Goal: Check status: Check status

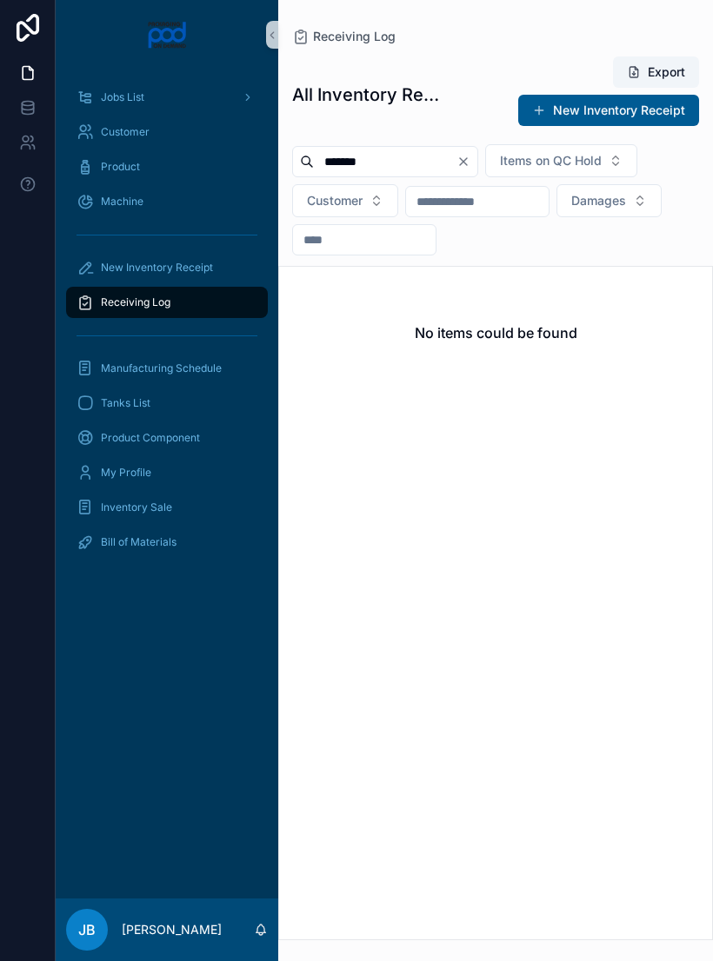
scroll to position [27, 0]
type input "******"
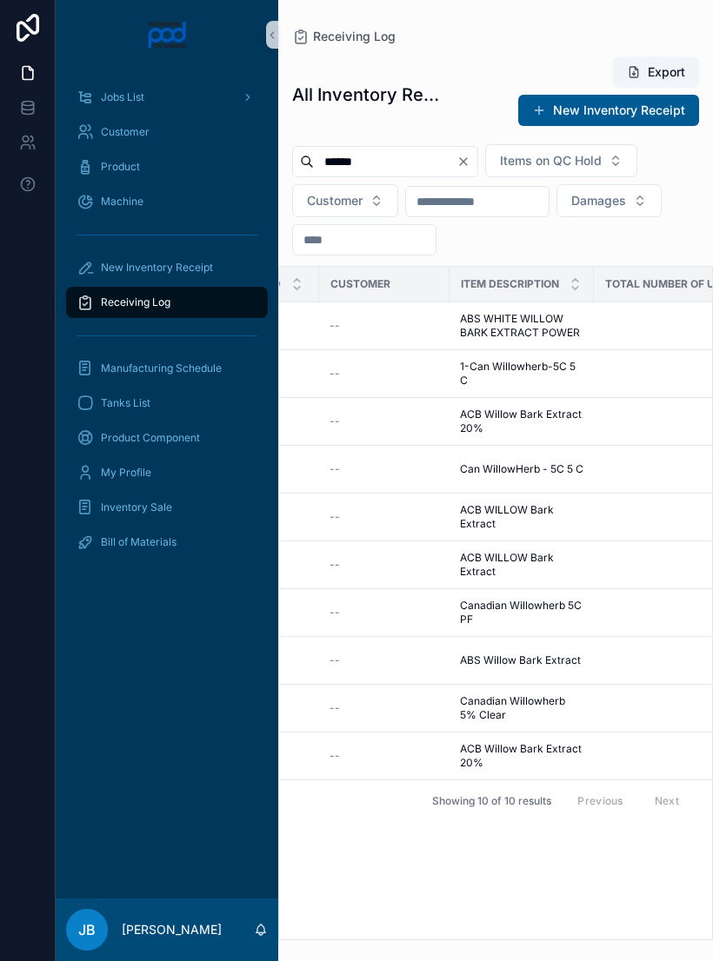
scroll to position [0, 484]
click at [530, 360] on span "1-Can Willowherb-5C 5 C" at bounding box center [518, 374] width 123 height 28
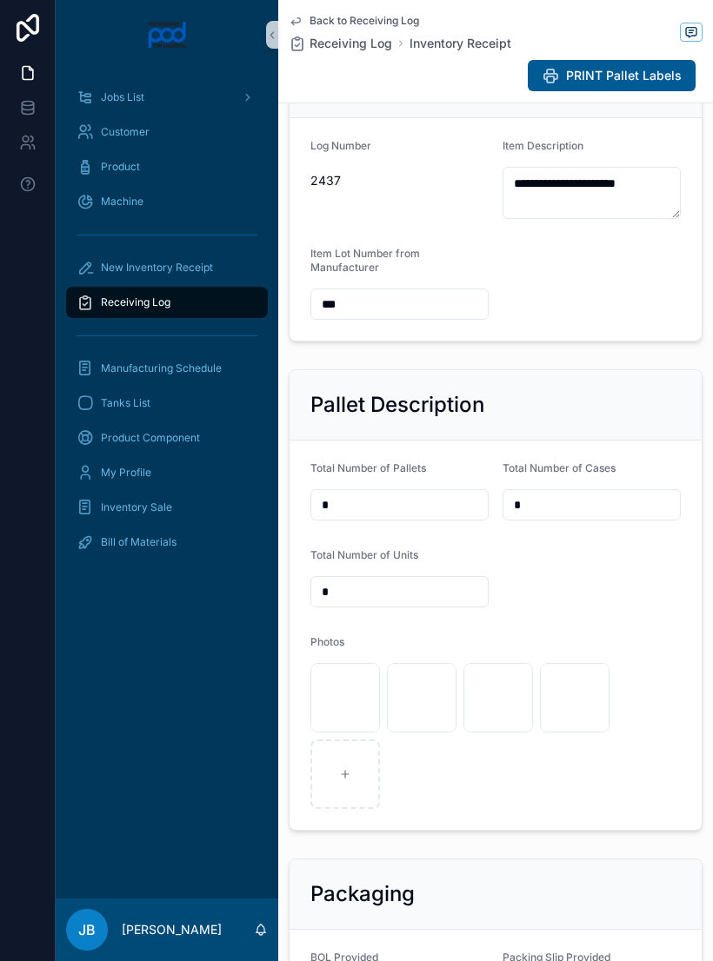
scroll to position [581, 0]
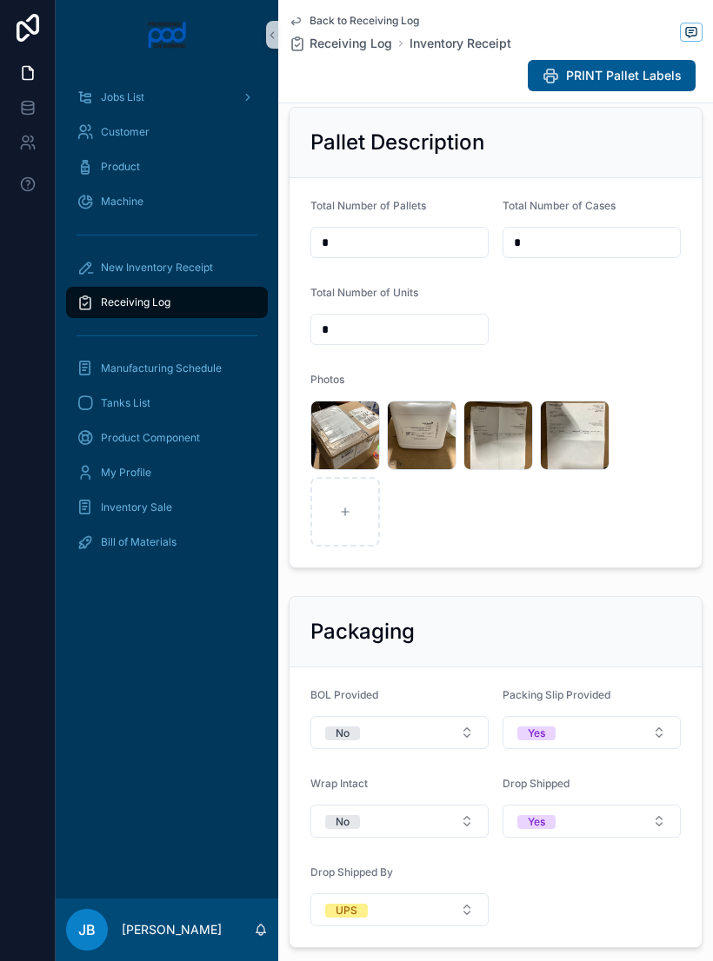
click at [411, 432] on div "image .jpg" at bounding box center [422, 436] width 70 height 70
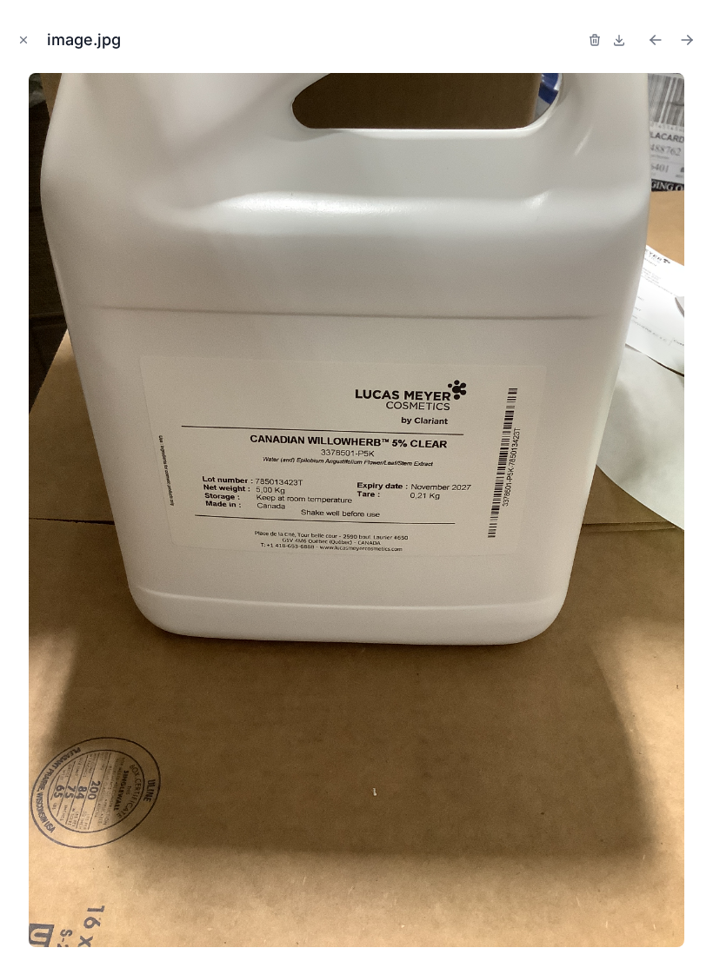
click at [30, 32] on button "Close modal" at bounding box center [23, 39] width 19 height 19
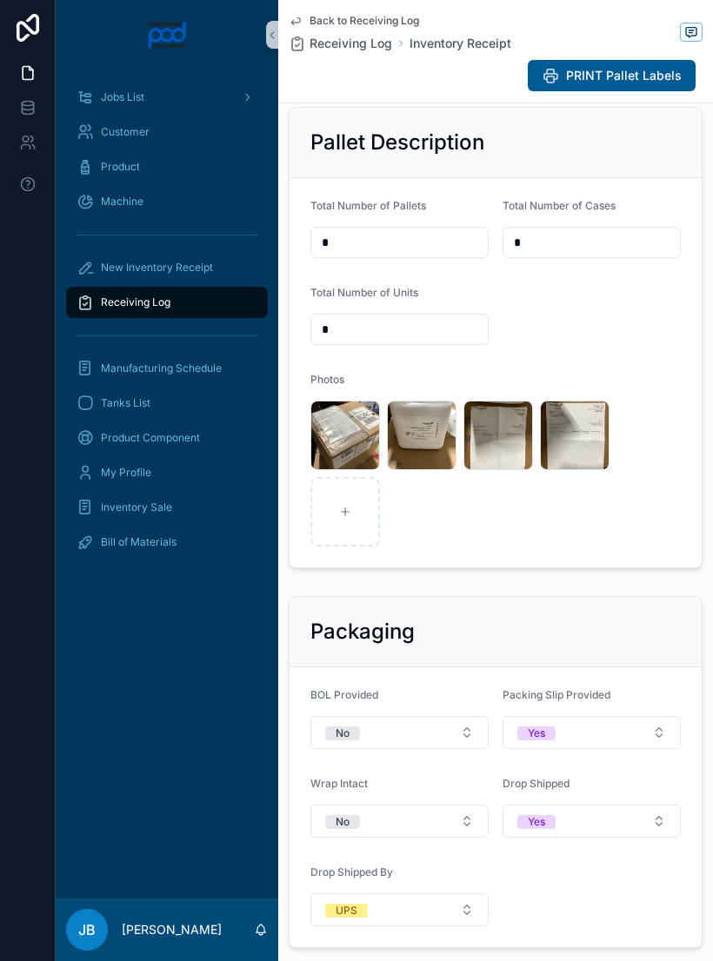
click at [173, 289] on div "Receiving Log" at bounding box center [166, 303] width 181 height 28
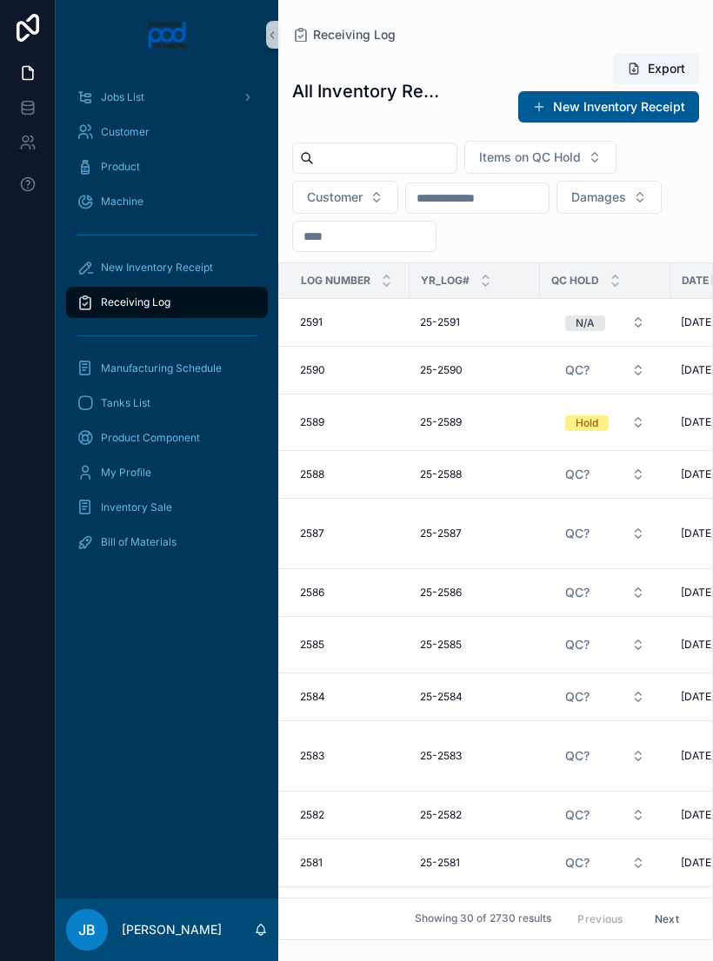
click at [384, 146] on input "scrollable content" at bounding box center [385, 158] width 143 height 24
type input "****"
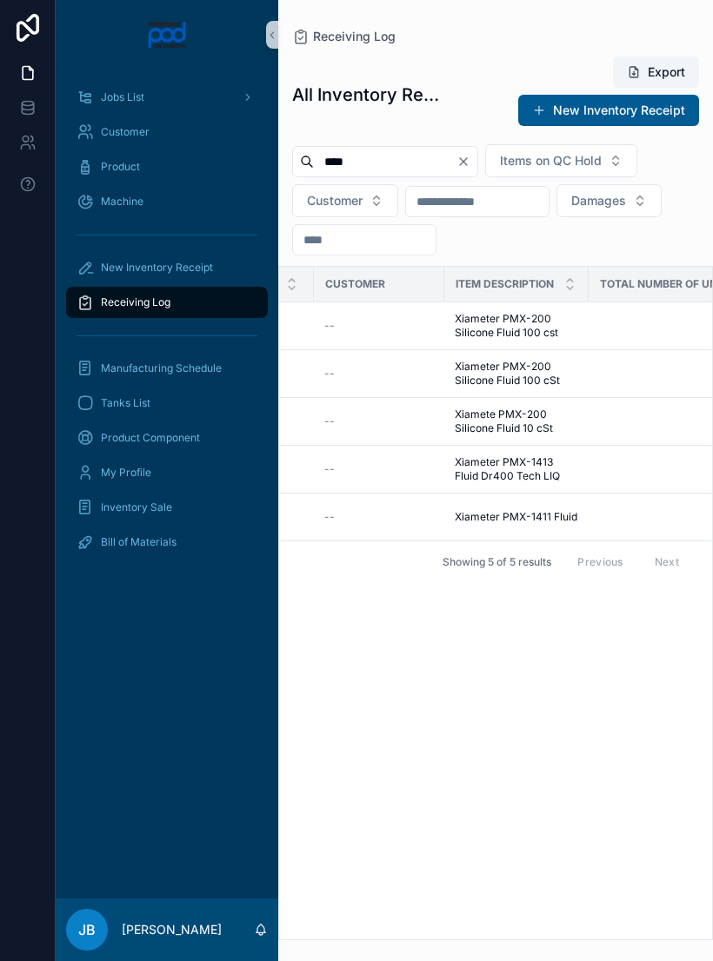
scroll to position [0, 509]
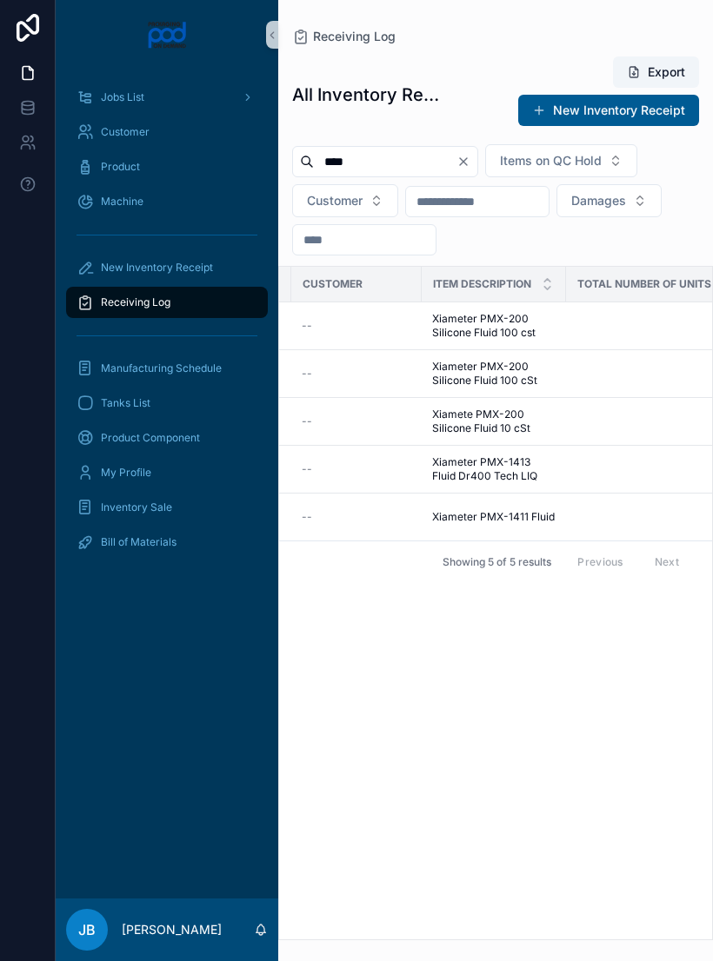
click at [488, 312] on span "Xiameter PMX-200 Silicone Fluid 100 cst" at bounding box center [493, 326] width 123 height 28
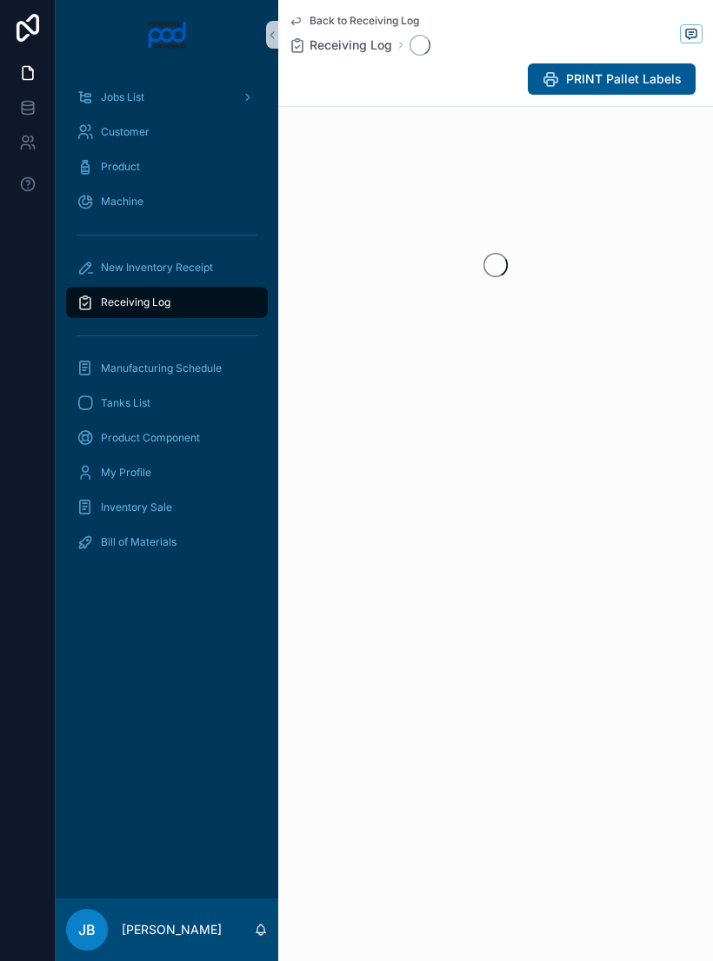
click at [481, 308] on div "scrollable content" at bounding box center [495, 265] width 435 height 275
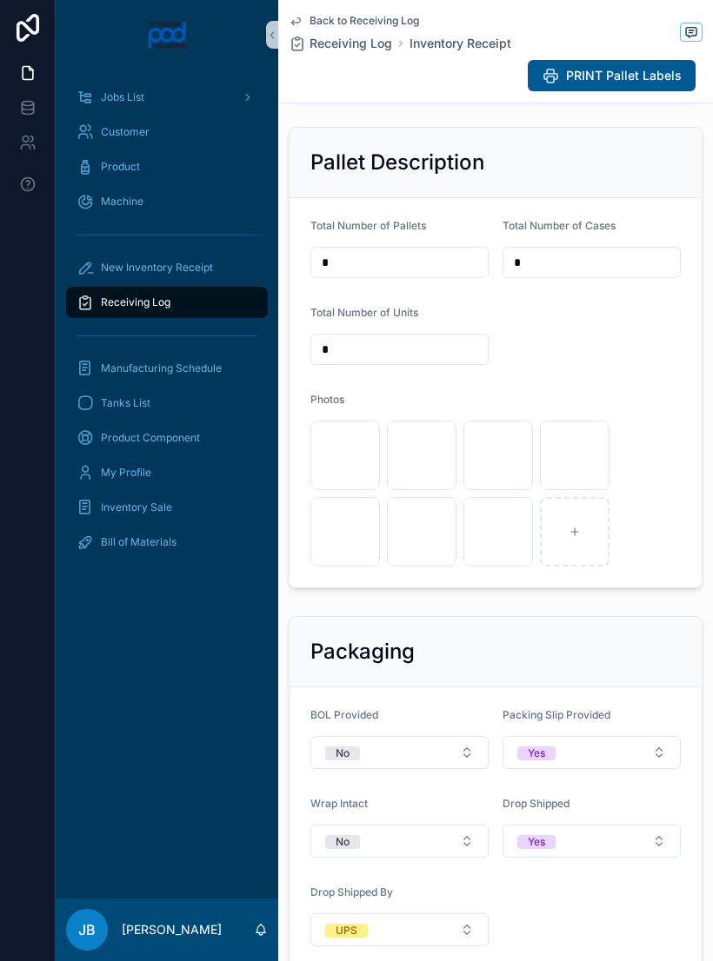
scroll to position [561, 0]
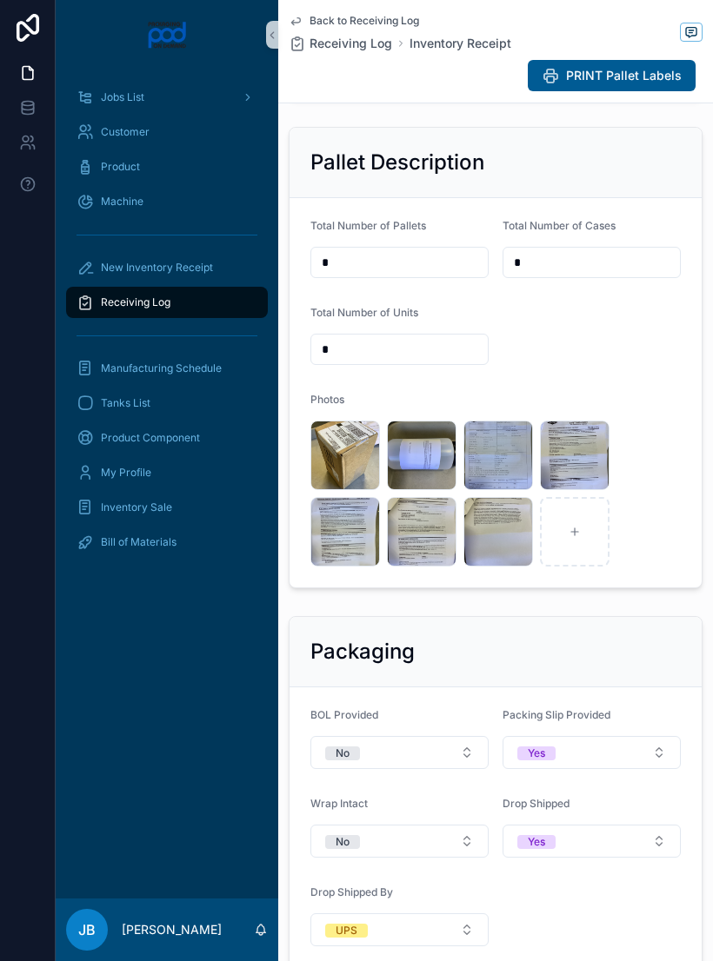
click at [422, 489] on div "image .jpg" at bounding box center [422, 456] width 70 height 70
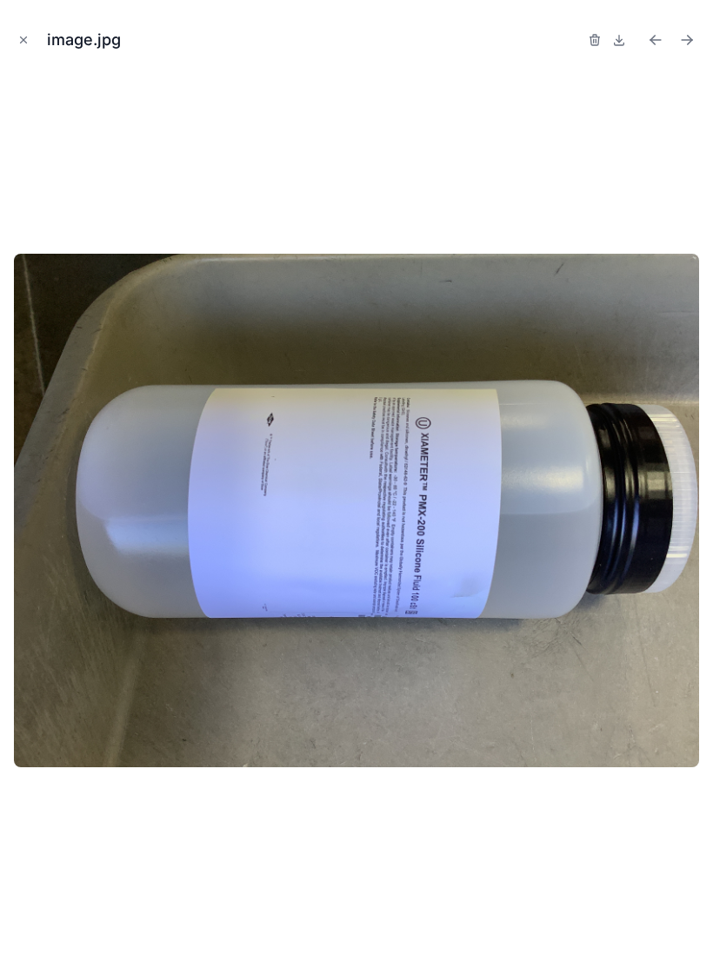
click at [28, 46] on button "Close modal" at bounding box center [23, 39] width 19 height 19
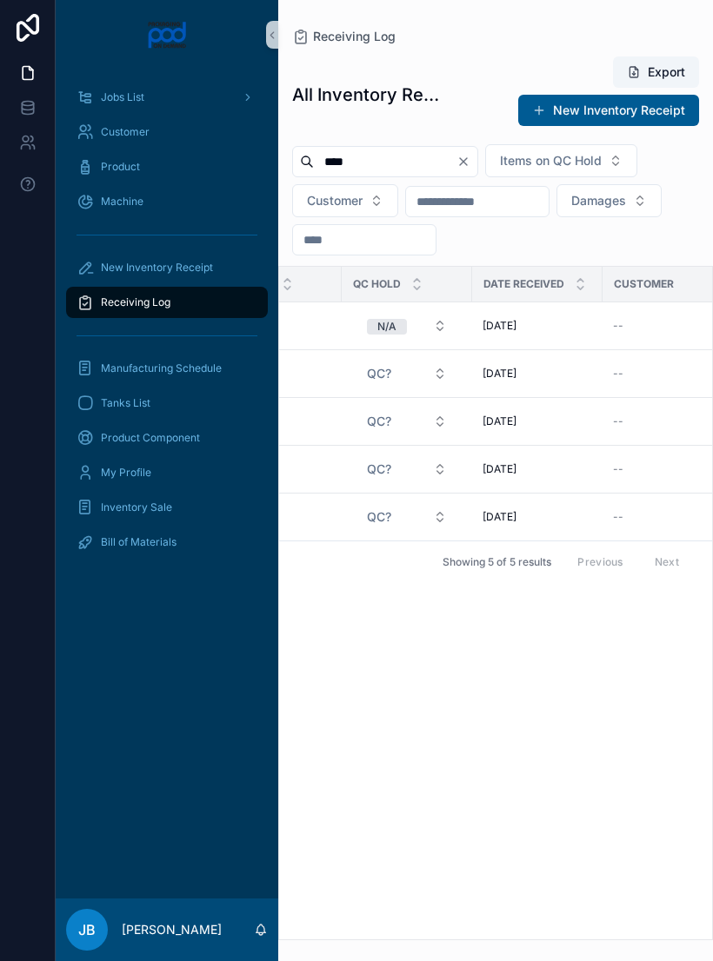
scroll to position [0, 237]
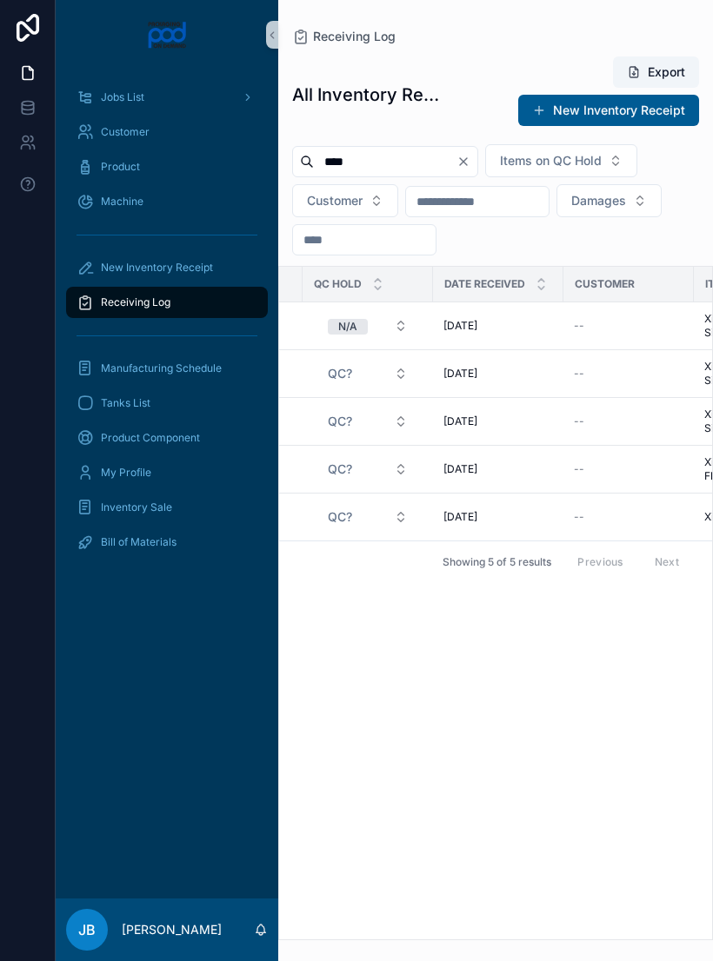
click at [487, 359] on td "[DATE] [DATE]" at bounding box center [498, 374] width 130 height 48
click at [477, 367] on span "[DATE]" at bounding box center [460, 374] width 34 height 14
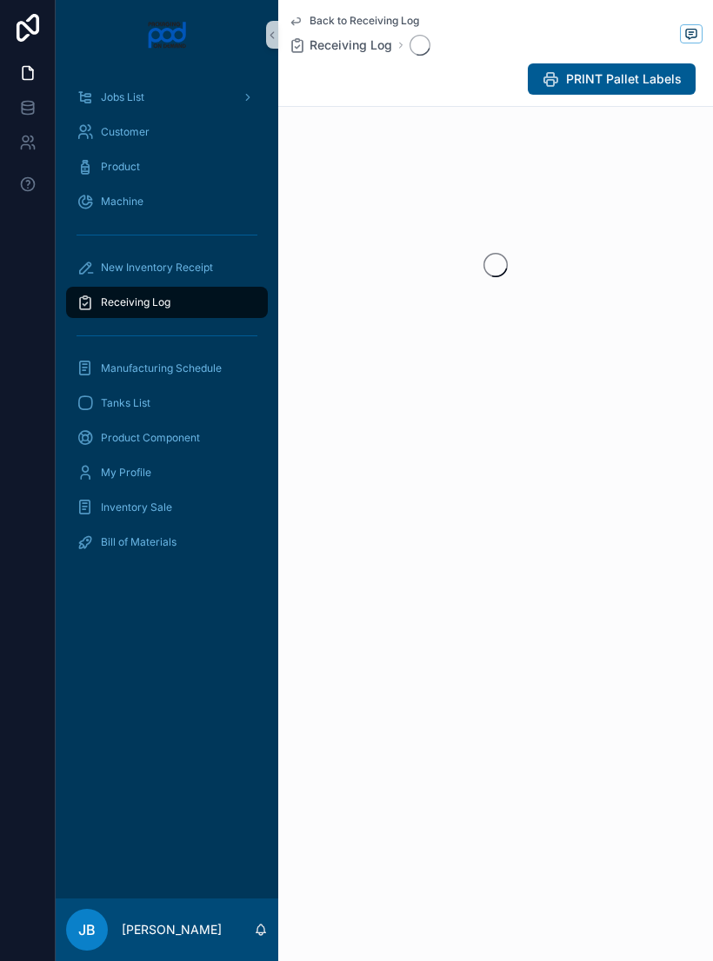
click at [494, 358] on div "scrollable content" at bounding box center [495, 265] width 435 height 275
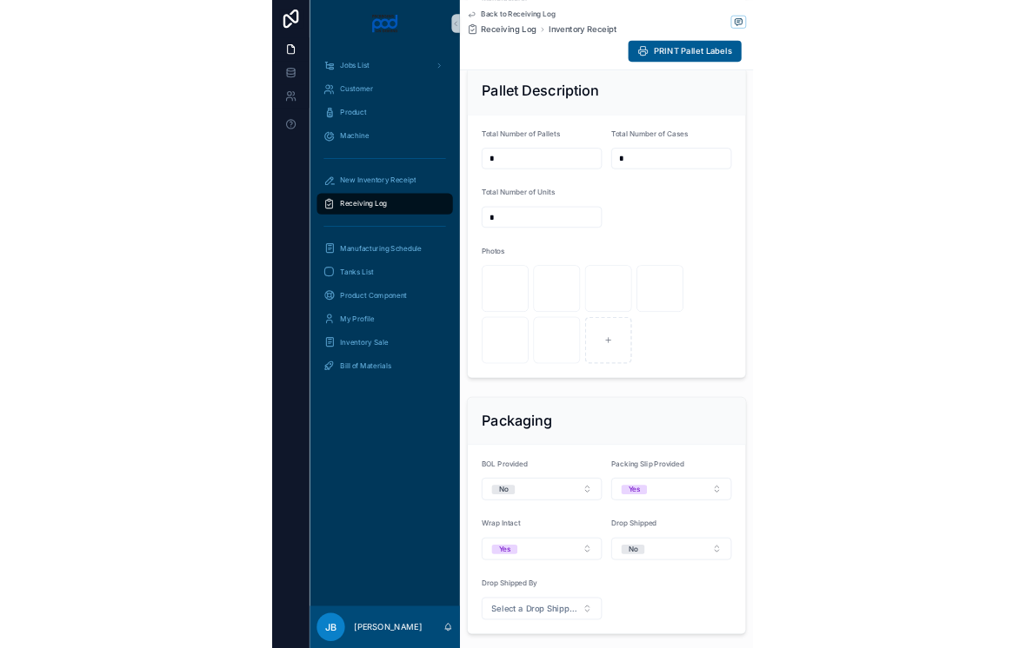
scroll to position [605, 0]
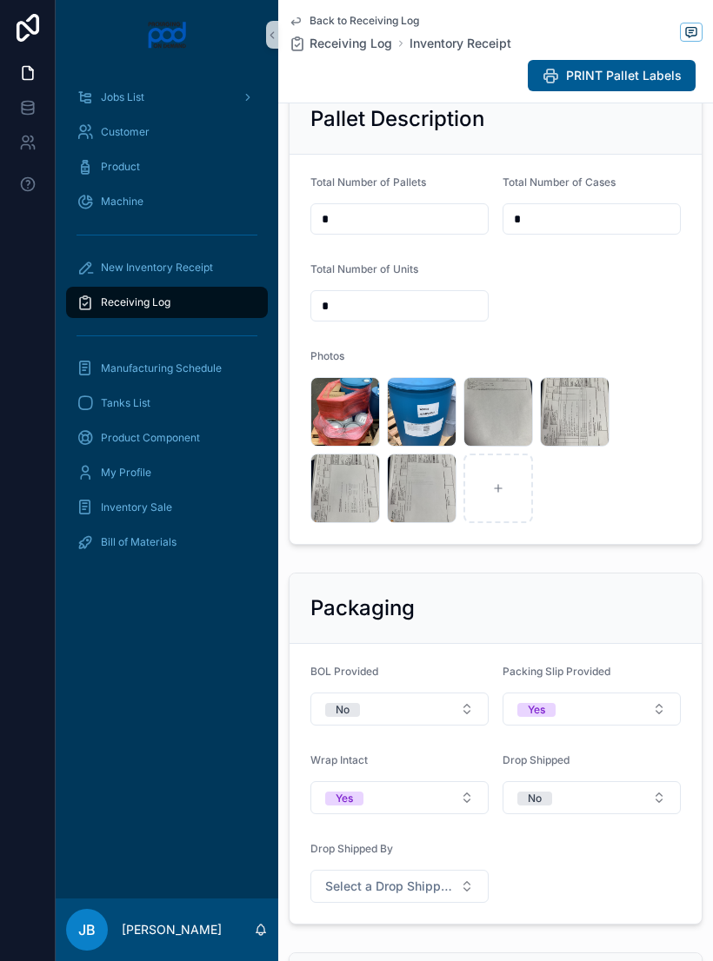
click at [422, 439] on div "image .jpg" at bounding box center [422, 412] width 70 height 70
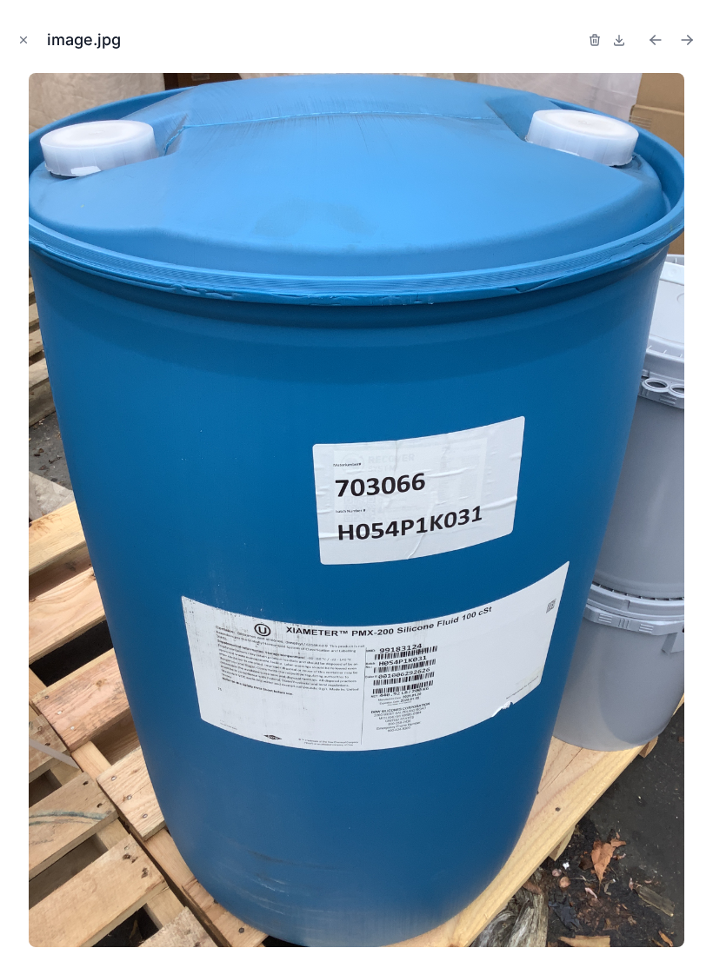
click at [423, 439] on img at bounding box center [357, 510] width 656 height 874
click at [24, 39] on icon "Close modal" at bounding box center [24, 40] width 6 height 6
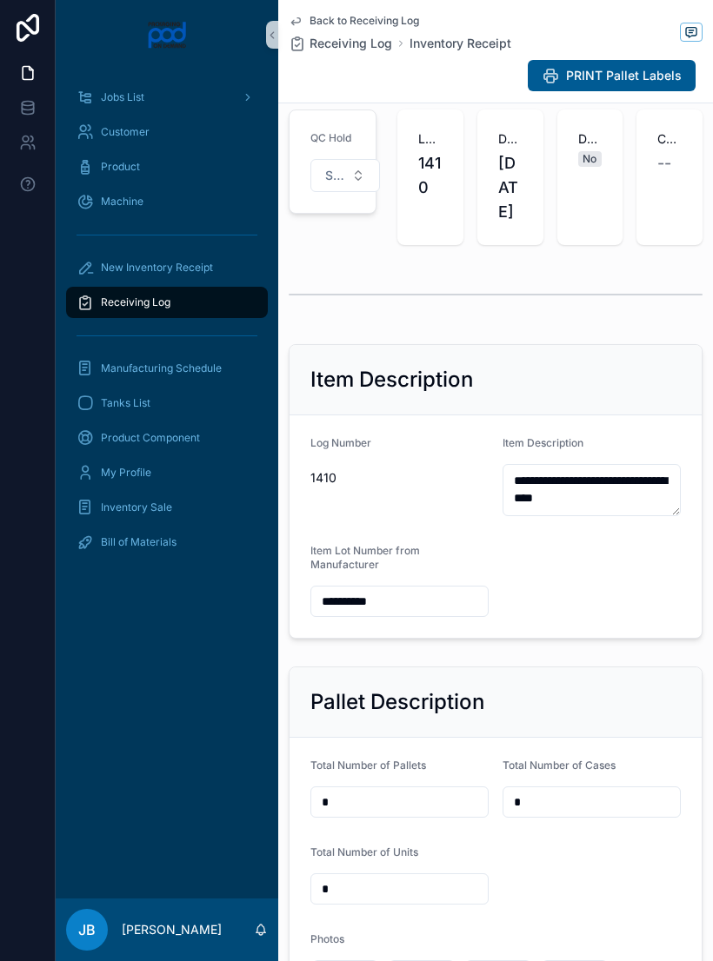
scroll to position [9, 0]
